Goal: Register for event/course

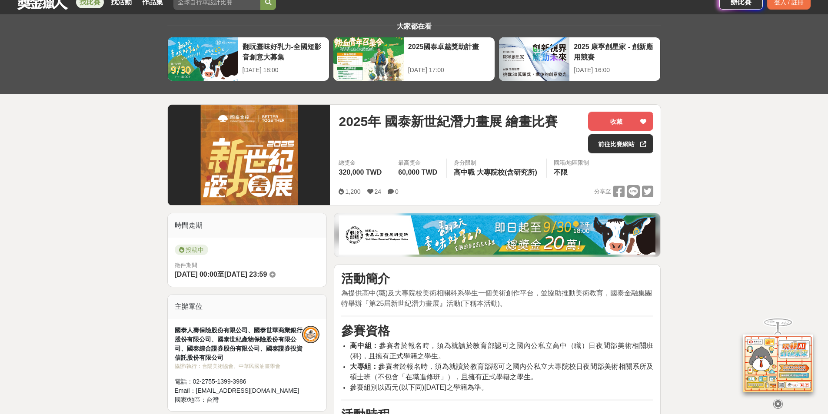
scroll to position [43, 0]
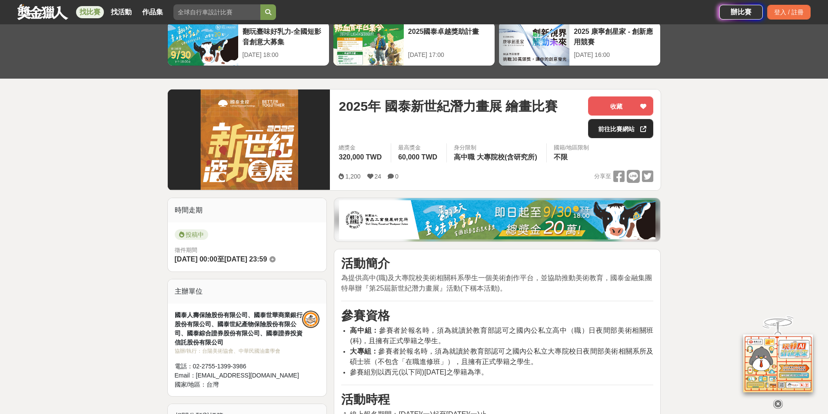
click at [636, 126] on link "前往比賽網站" at bounding box center [620, 128] width 65 height 19
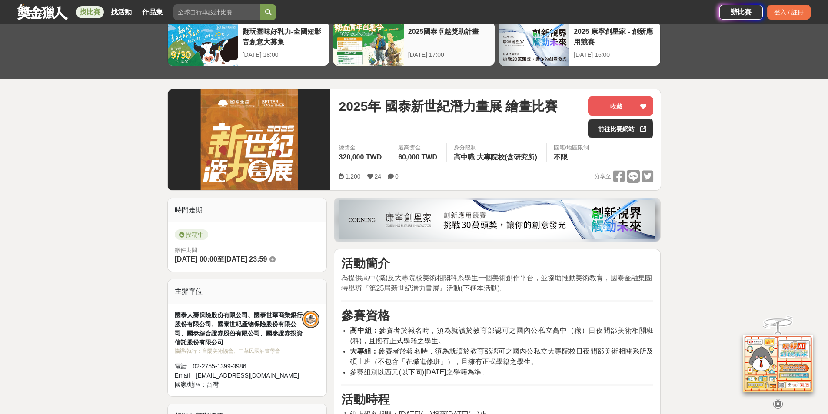
click at [378, 52] on div at bounding box center [368, 43] width 70 height 43
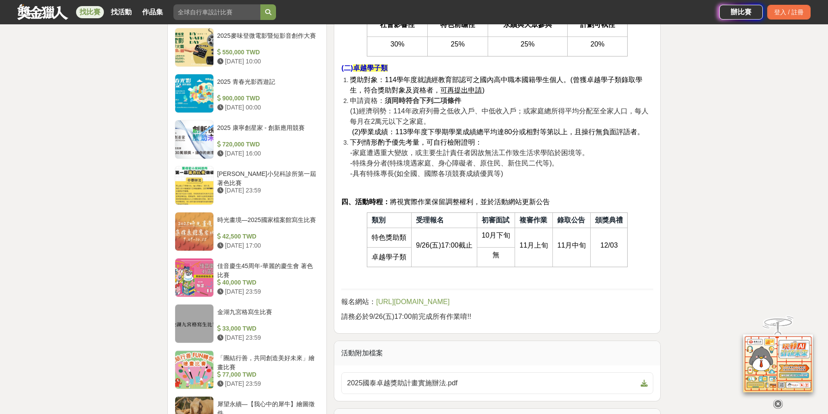
scroll to position [781, 0]
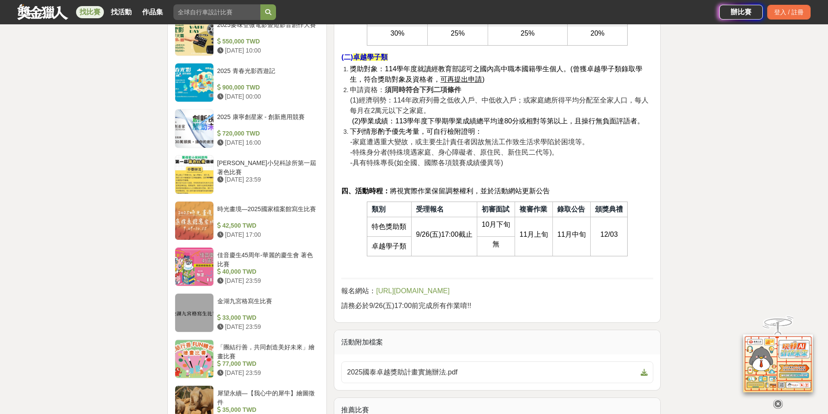
click at [448, 286] on p "報名網站： [URL][DOMAIN_NAME]" at bounding box center [497, 291] width 312 height 10
click at [449, 287] on span "[URL][DOMAIN_NAME]" at bounding box center [412, 290] width 73 height 7
click at [399, 287] on span "[URL][DOMAIN_NAME]" at bounding box center [412, 290] width 73 height 7
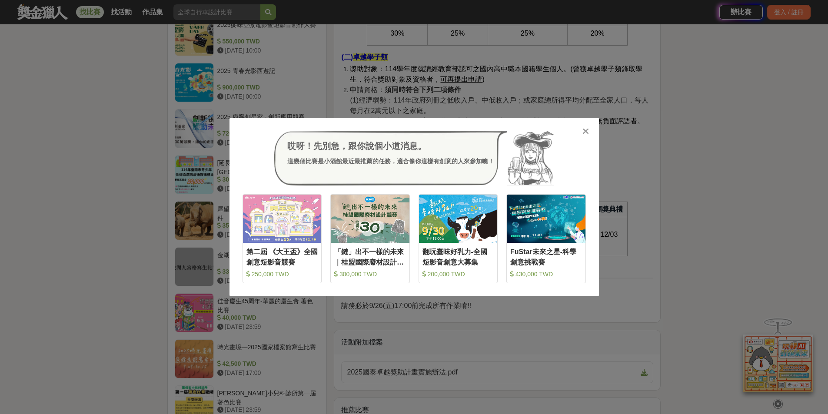
click at [582, 129] on icon at bounding box center [585, 131] width 7 height 9
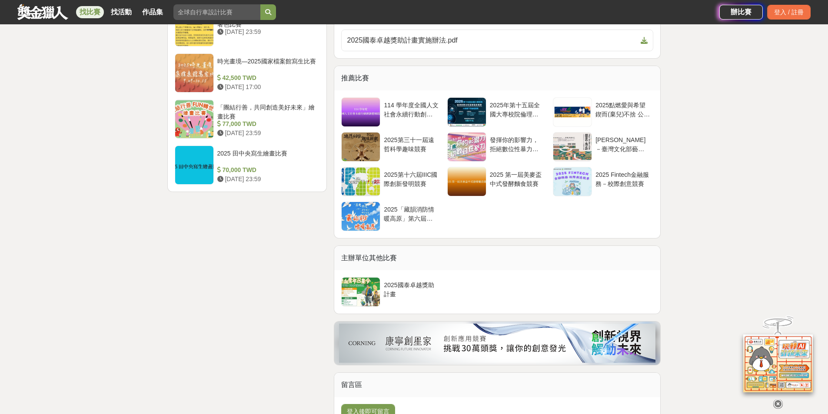
scroll to position [1129, 0]
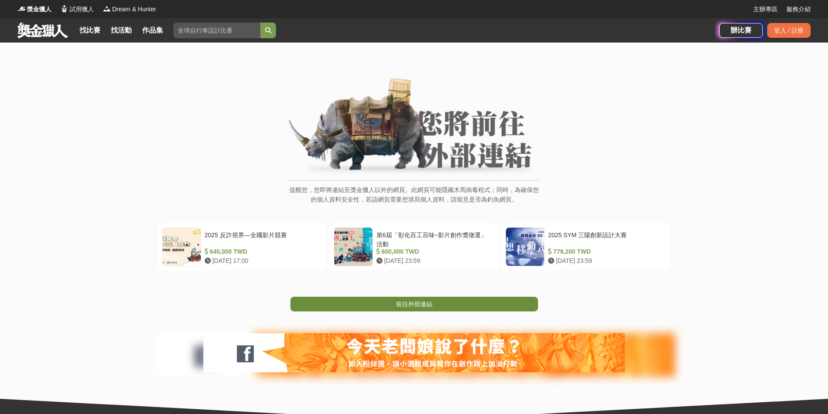
click at [433, 303] on link "前往外部連結" at bounding box center [414, 304] width 248 height 15
click at [428, 301] on span "前往外部連結" at bounding box center [414, 304] width 37 height 7
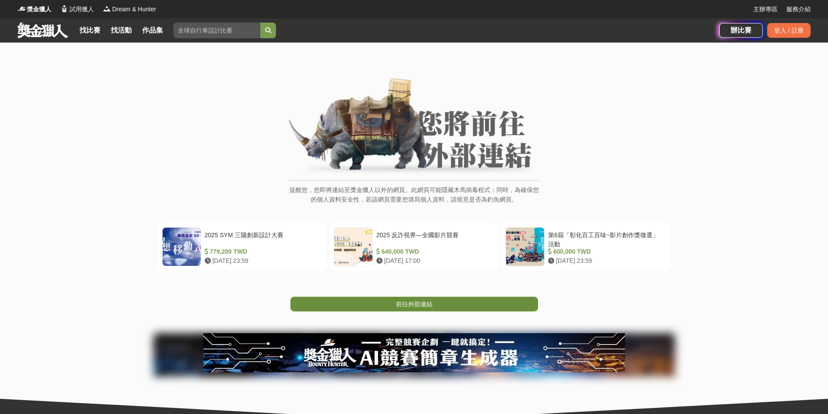
click at [422, 306] on span "前往外部連結" at bounding box center [414, 304] width 37 height 7
